Goal: Navigation & Orientation: Find specific page/section

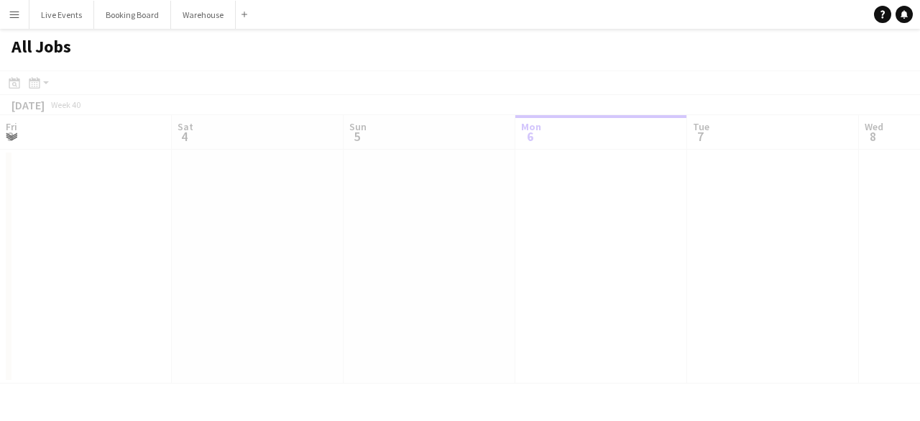
scroll to position [0, 344]
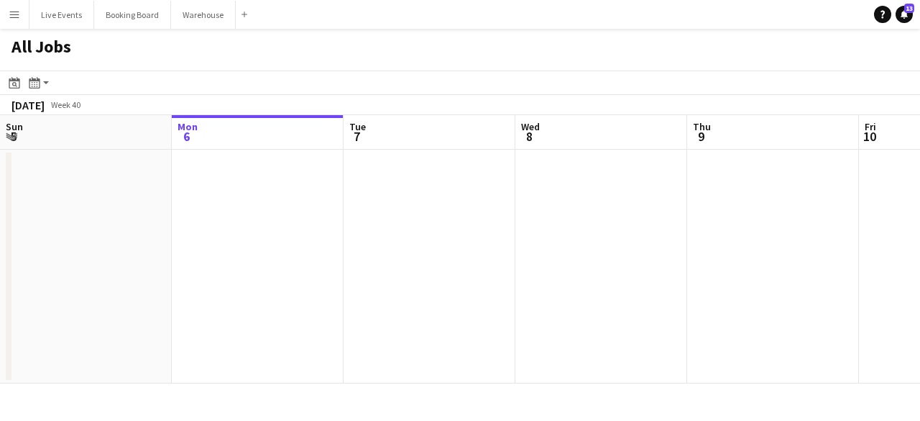
click at [354, 203] on app-date-cell at bounding box center [430, 267] width 172 height 234
click at [70, 19] on button "Live Events Close" at bounding box center [61, 15] width 65 height 28
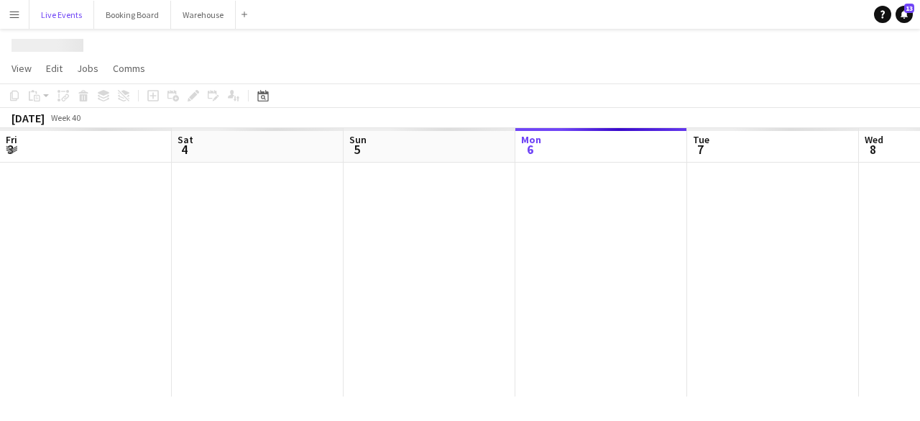
scroll to position [0, 344]
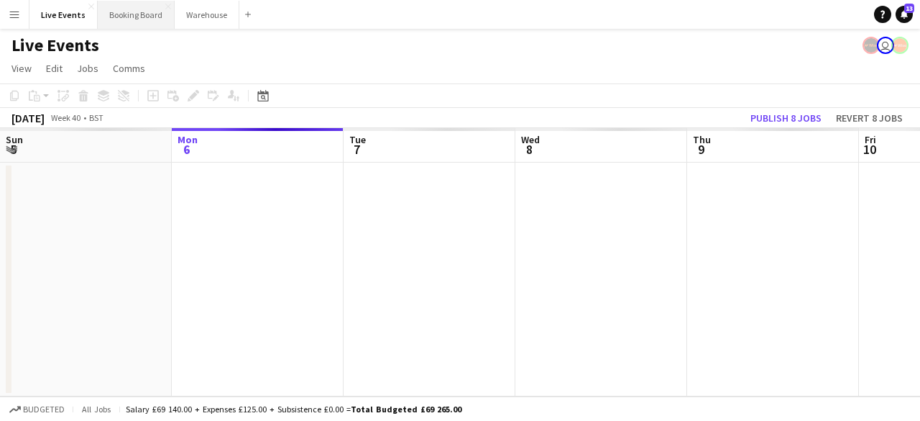
click at [129, 16] on button "Booking Board Close" at bounding box center [136, 15] width 77 height 28
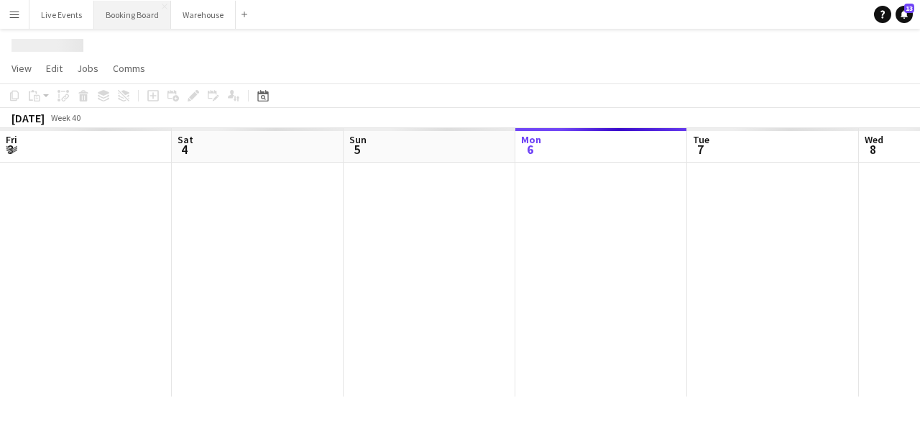
scroll to position [0, 344]
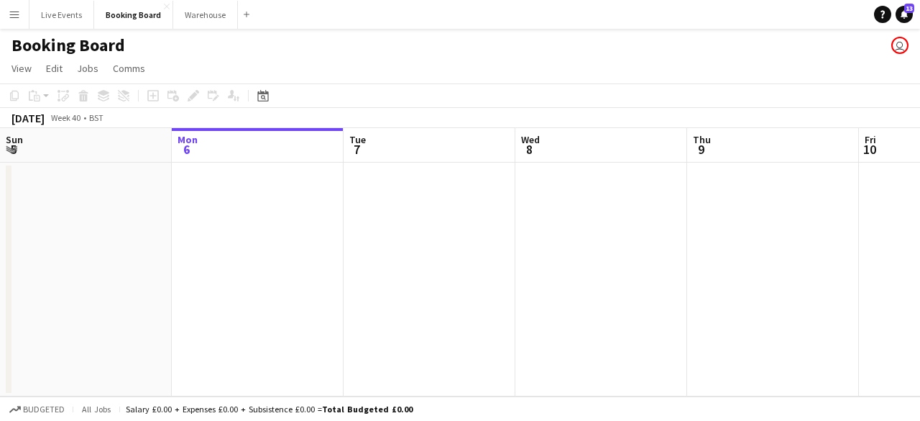
click at [901, 38] on app-user-avatar "user" at bounding box center [899, 45] width 17 height 17
click at [900, 48] on app-user-avatar "user" at bounding box center [899, 45] width 17 height 17
click at [907, 11] on span "13" at bounding box center [909, 8] width 10 height 9
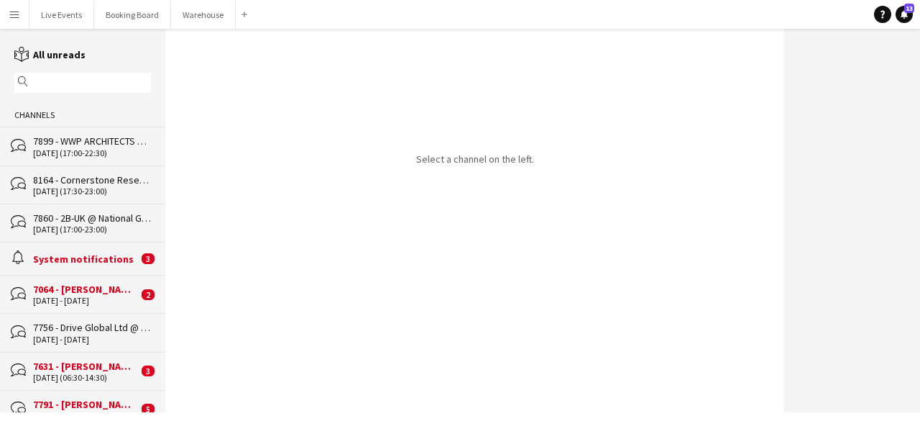
click at [636, 119] on div "Select a channel on the left." at bounding box center [474, 220] width 619 height 383
click at [70, 14] on button "Live Events Close" at bounding box center [61, 15] width 65 height 28
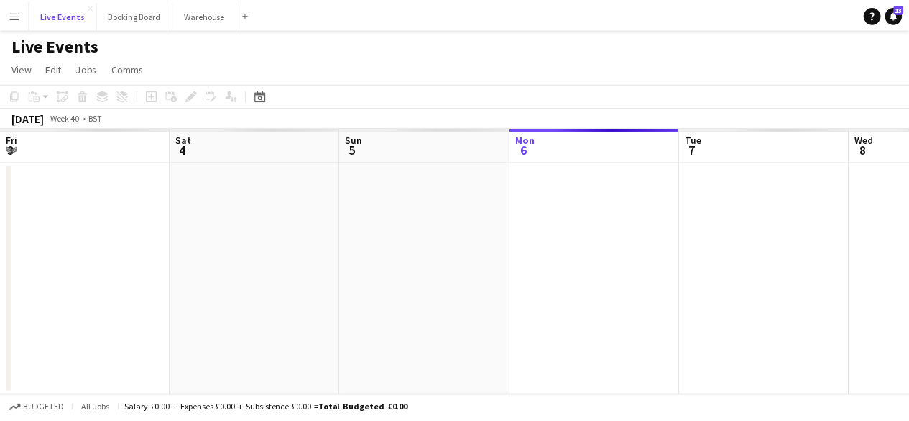
scroll to position [0, 344]
